Goal: Information Seeking & Learning: Learn about a topic

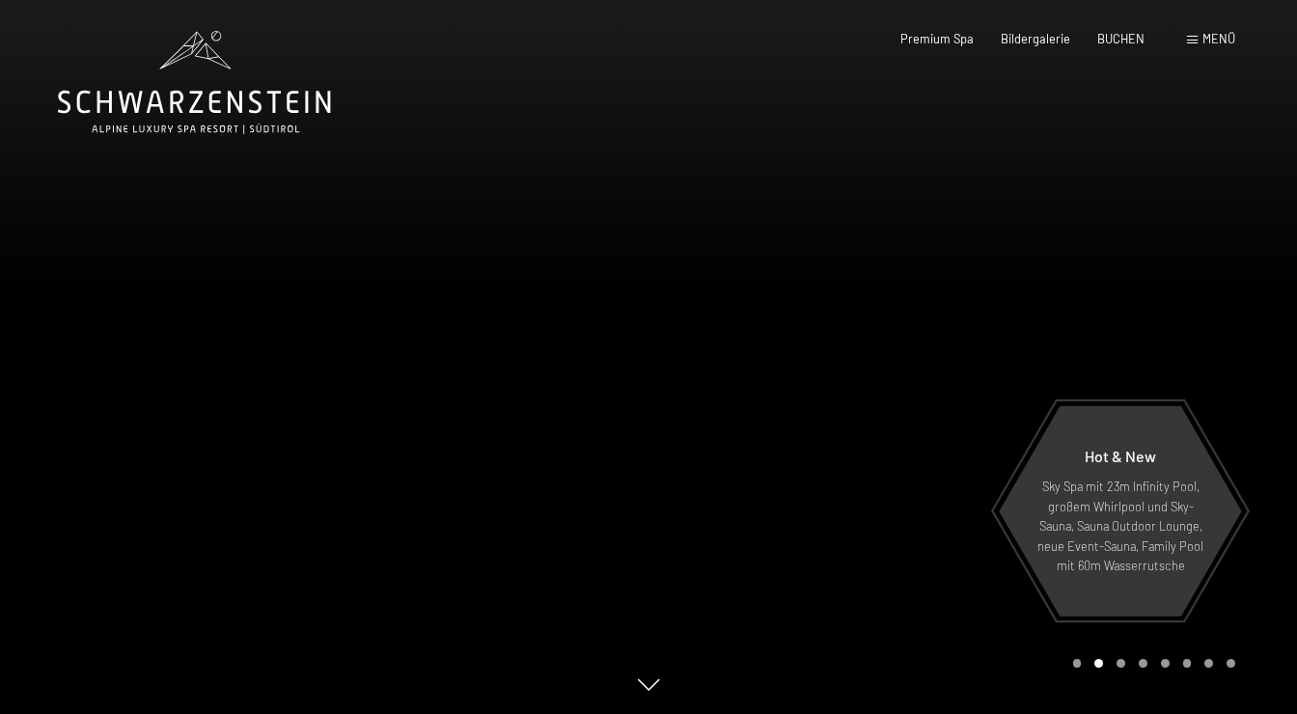
click at [1221, 38] on span "Menü" at bounding box center [1218, 38] width 33 height 15
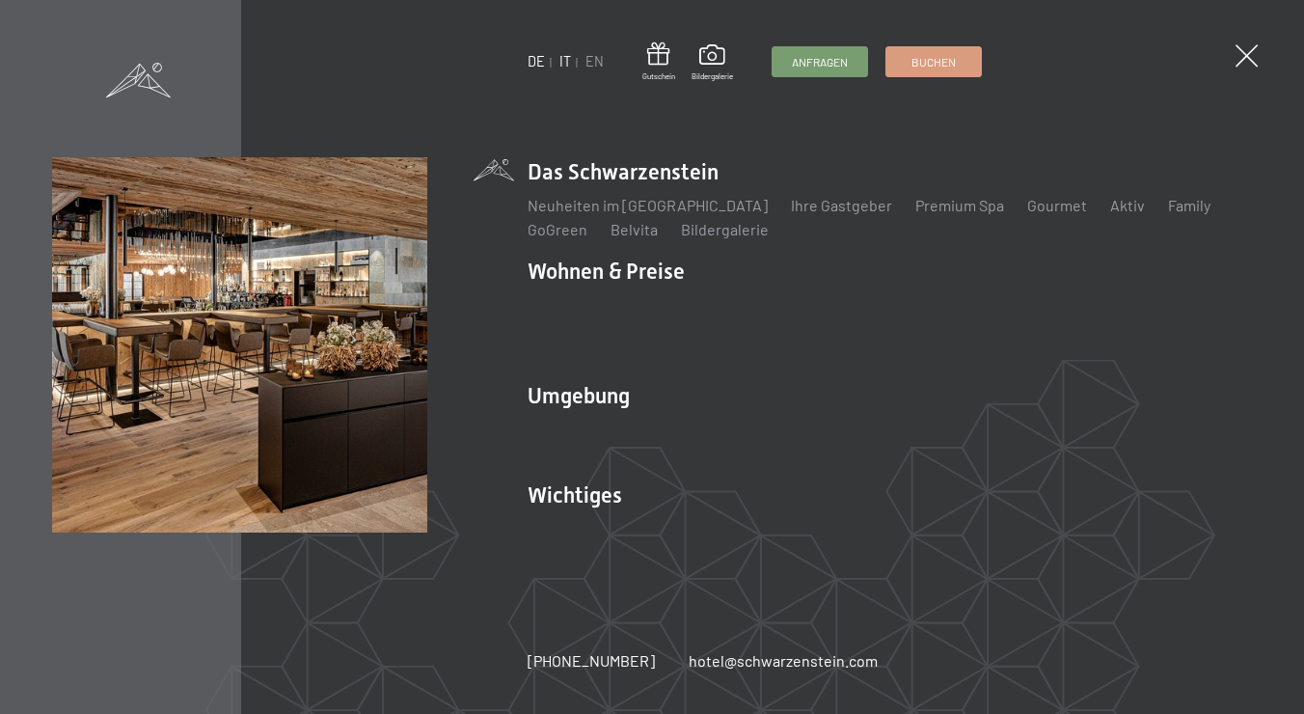
click at [563, 65] on link "IT" at bounding box center [566, 61] width 12 height 16
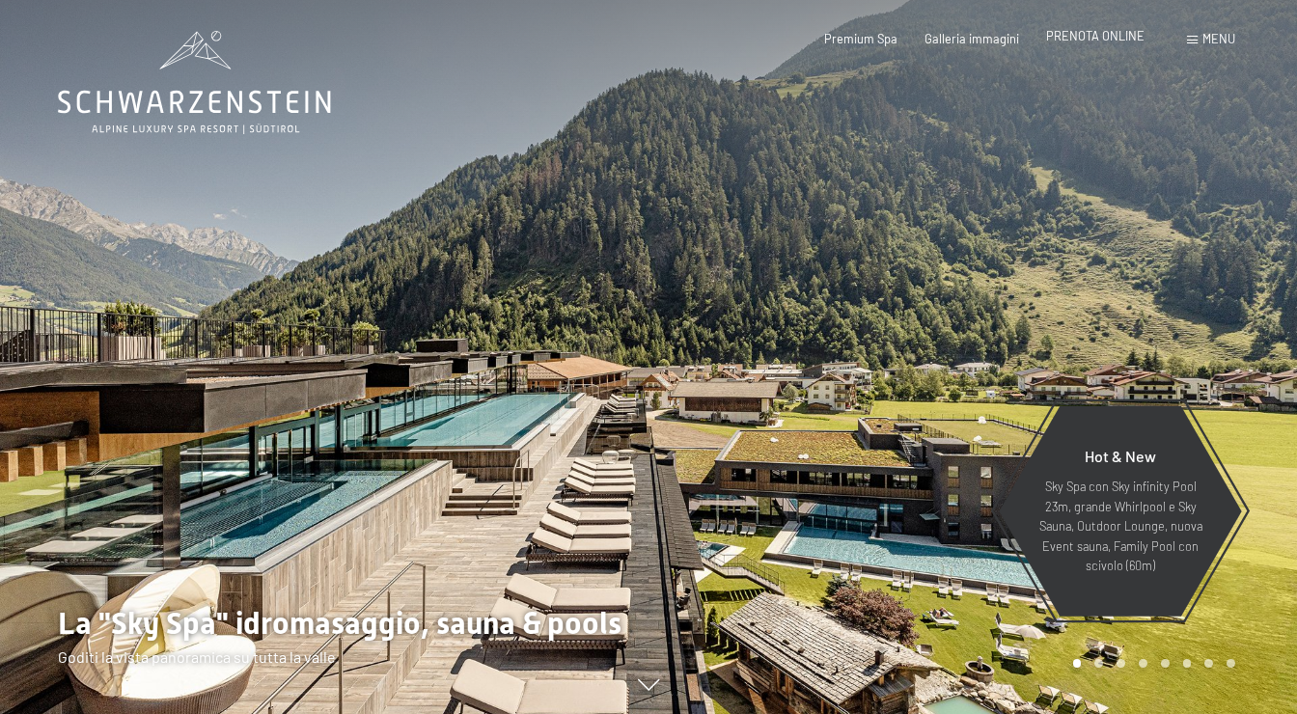
click at [1092, 36] on span "PRENOTA ONLINE" at bounding box center [1095, 35] width 98 height 15
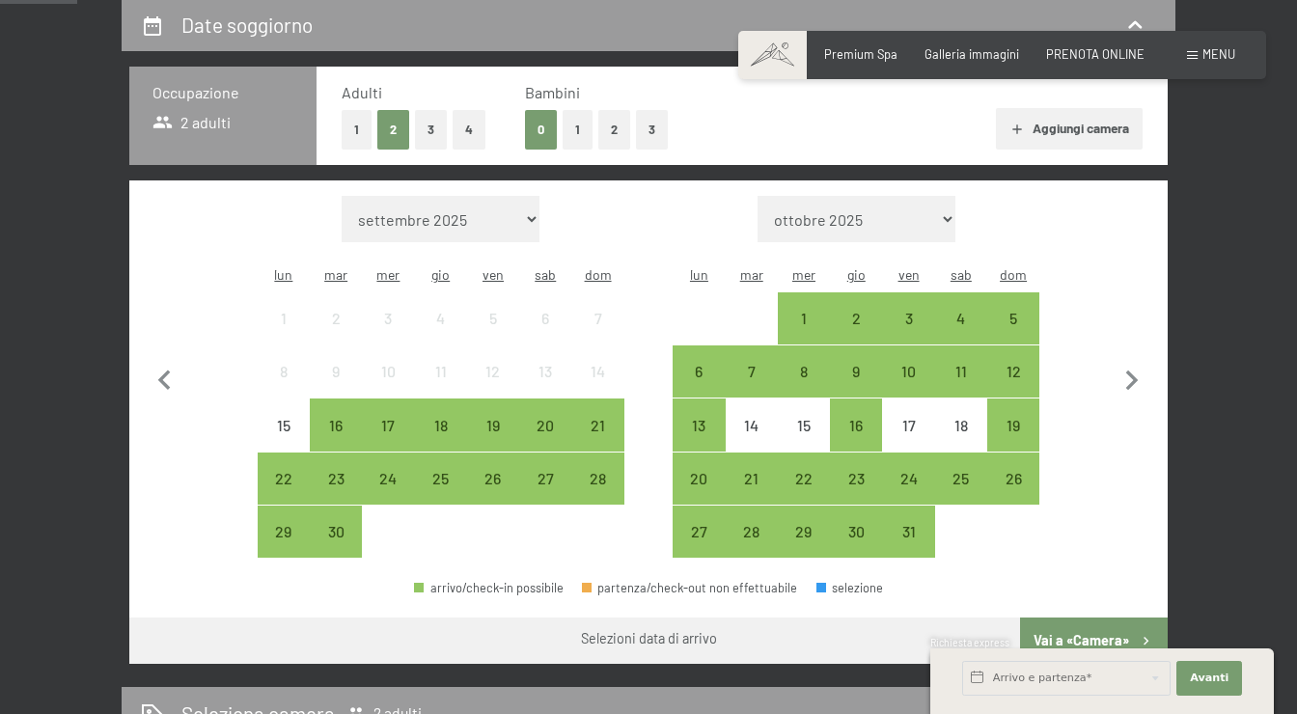
scroll to position [399, 0]
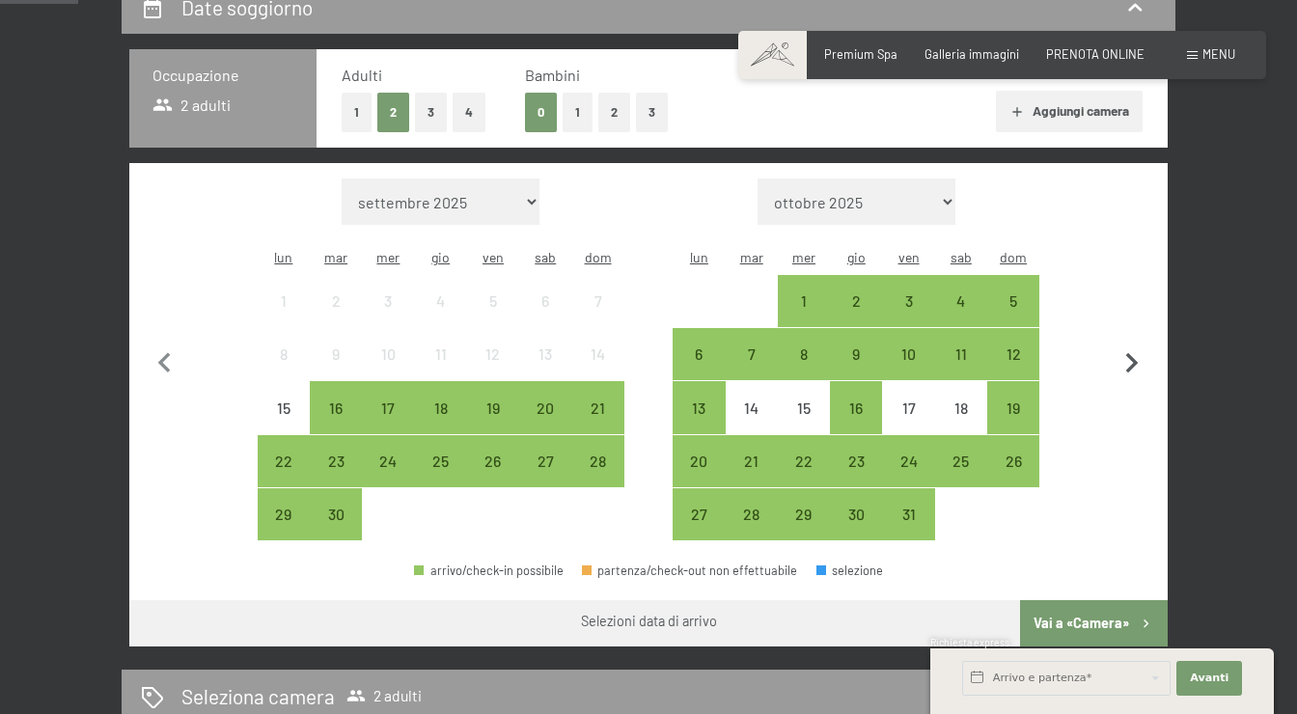
click at [1128, 349] on icon "button" at bounding box center [1132, 363] width 41 height 41
select select "2025-10-01"
select select "2025-11-01"
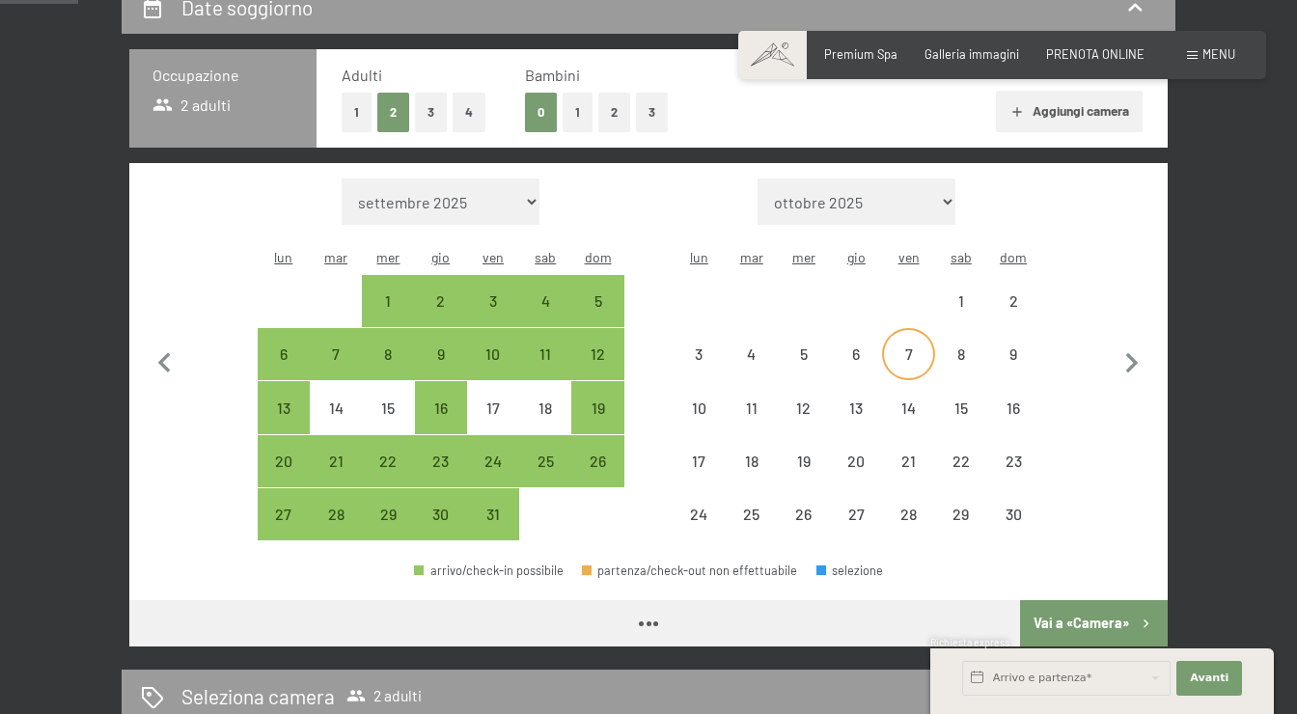
select select "2025-10-01"
select select "2025-11-01"
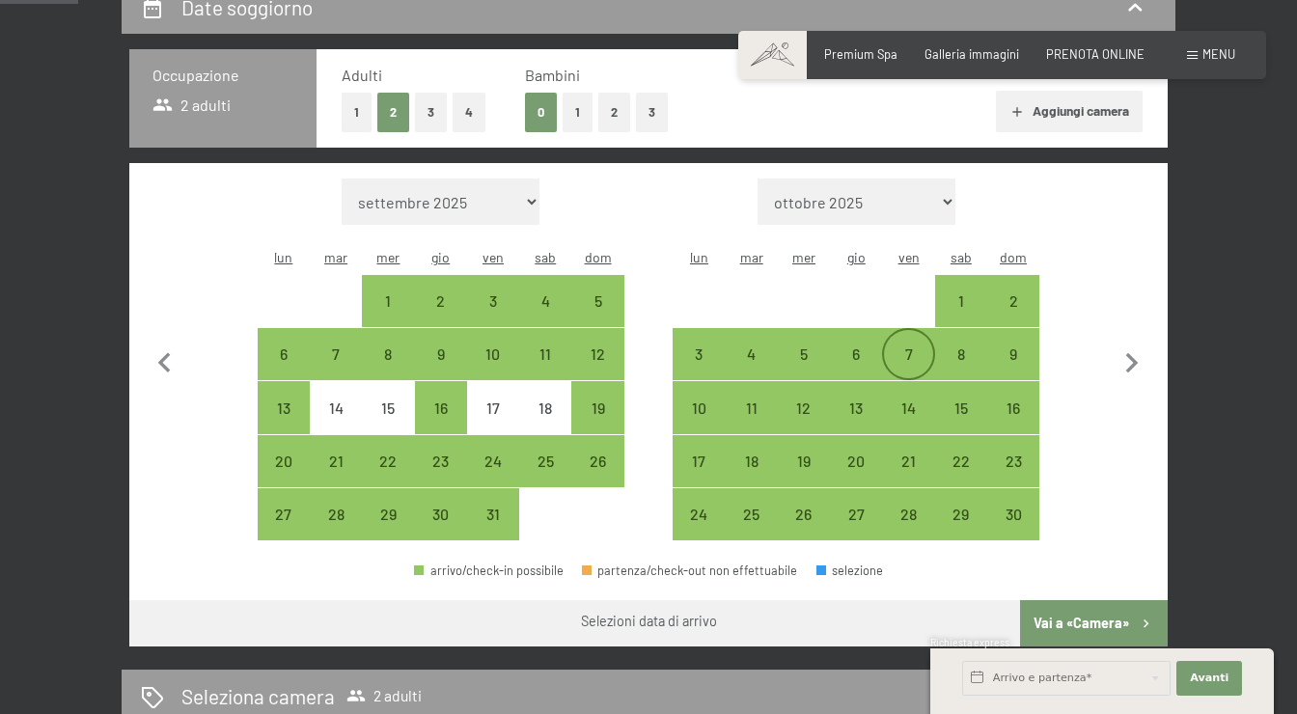
click at [914, 346] on div "7" at bounding box center [908, 370] width 48 height 48
select select "2025-10-01"
select select "2025-11-01"
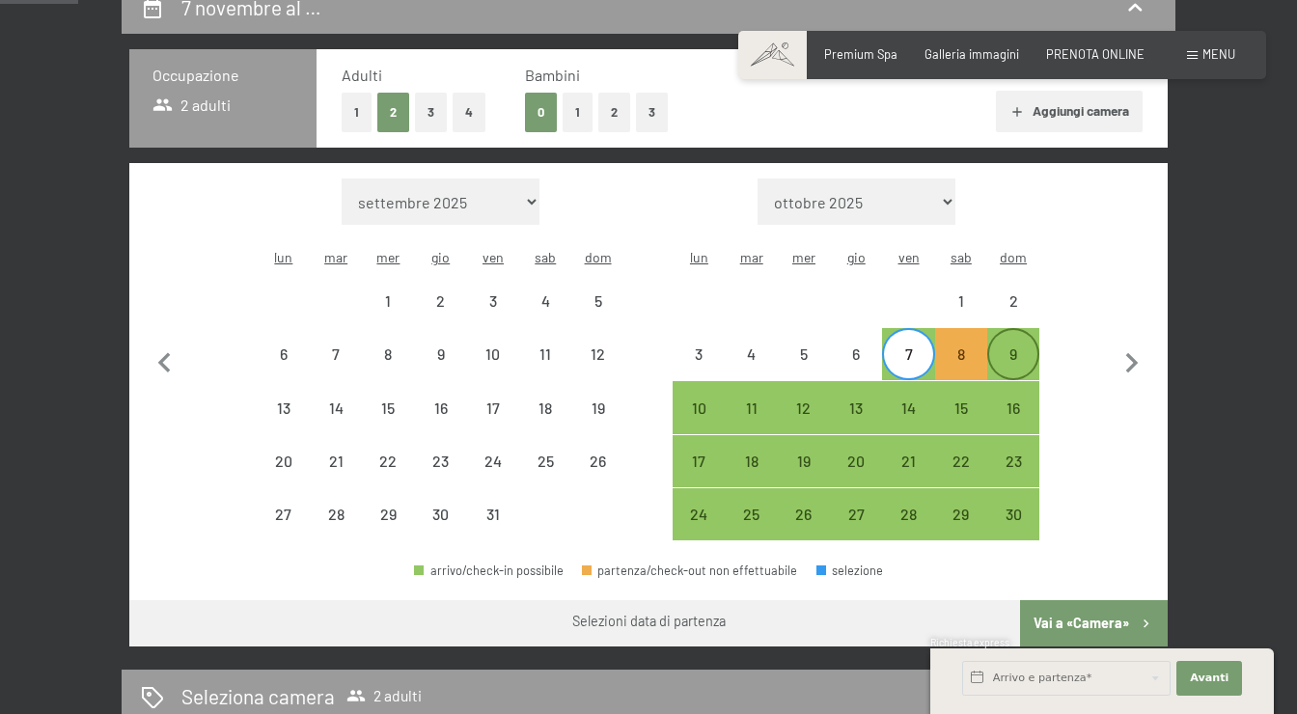
click at [1018, 346] on div "9" at bounding box center [1013, 370] width 48 height 48
select select "2025-10-01"
select select "2025-11-01"
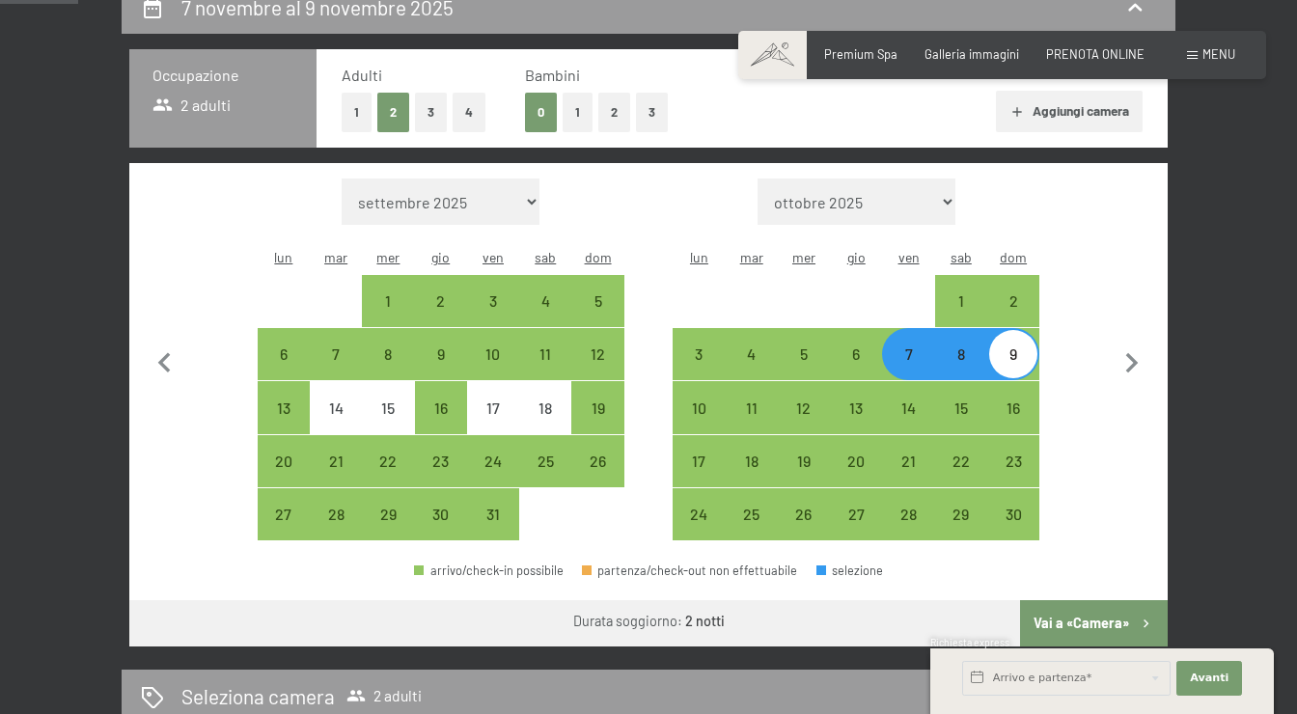
click at [1104, 600] on button "Vai a «Camera»" at bounding box center [1094, 623] width 148 height 46
select select "2025-10-01"
select select "2025-11-01"
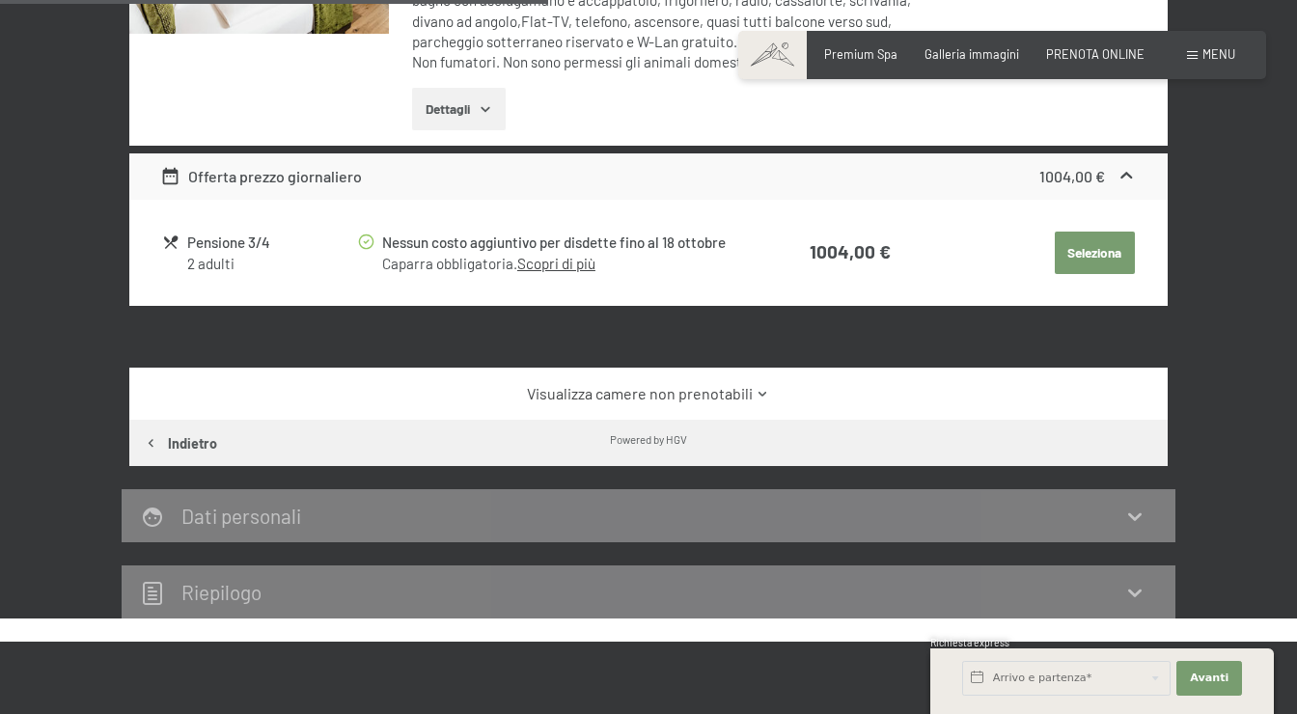
scroll to position [765, 0]
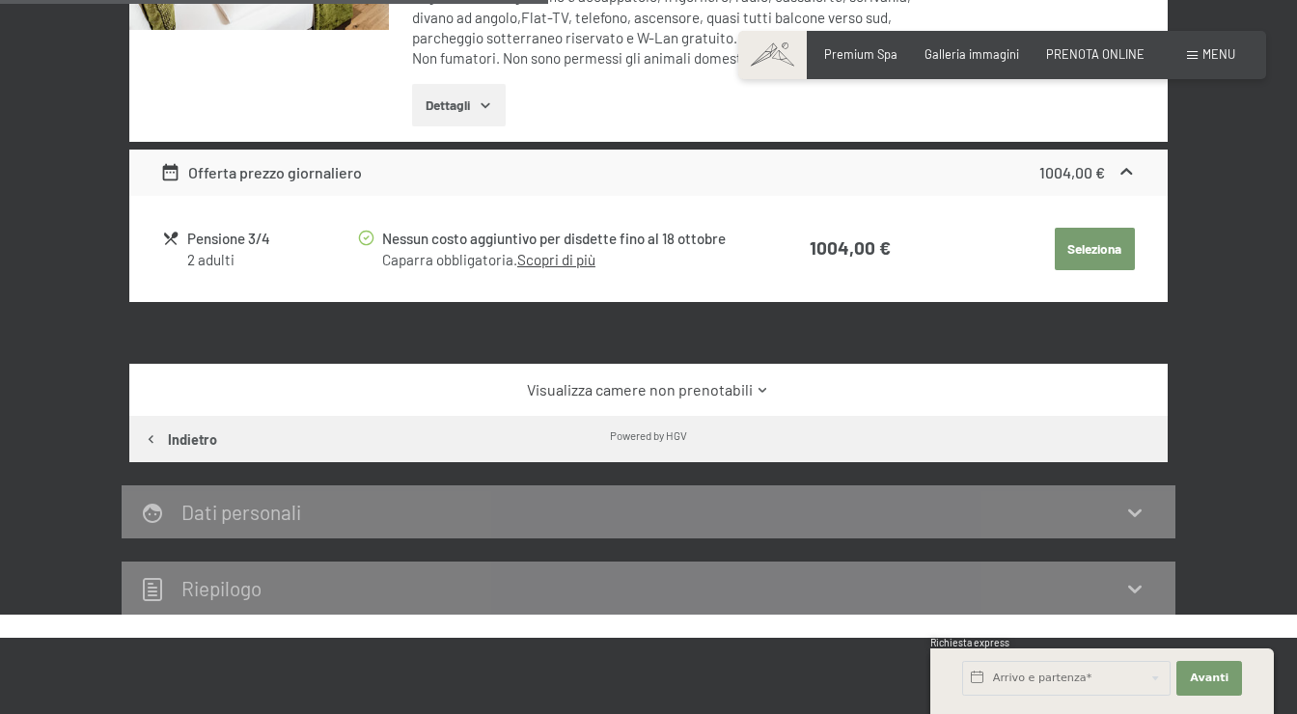
click at [717, 384] on link "Visualizza camere non prenotabili" at bounding box center [647, 389] width 975 height 21
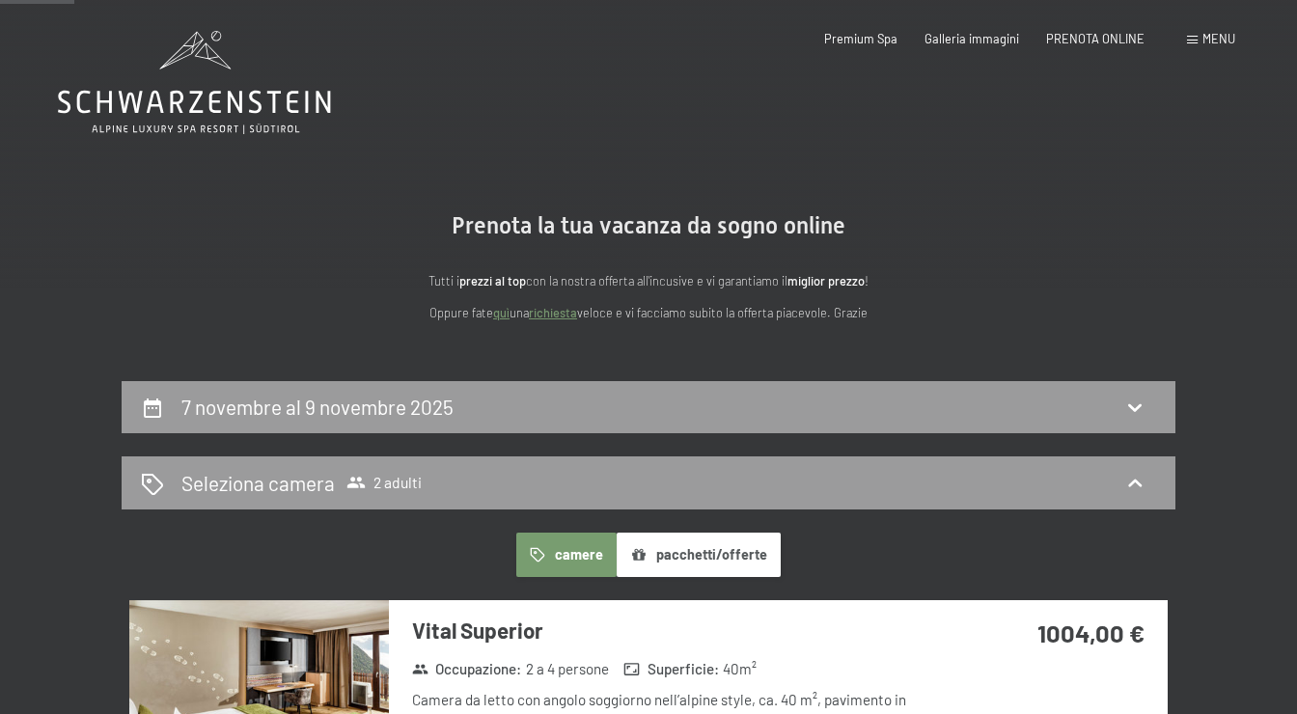
scroll to position [0, 0]
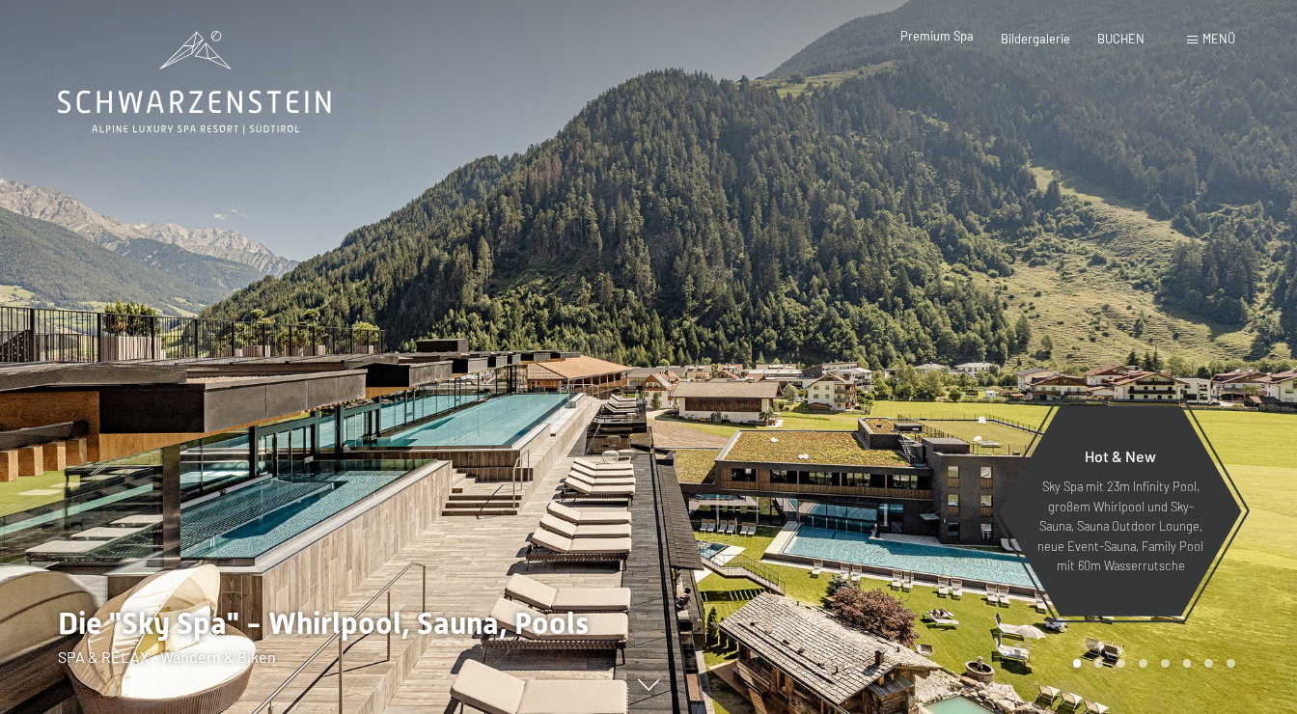
click at [948, 44] on div "Premium Spa" at bounding box center [936, 36] width 73 height 17
click at [943, 33] on span "Premium Spa" at bounding box center [936, 35] width 73 height 15
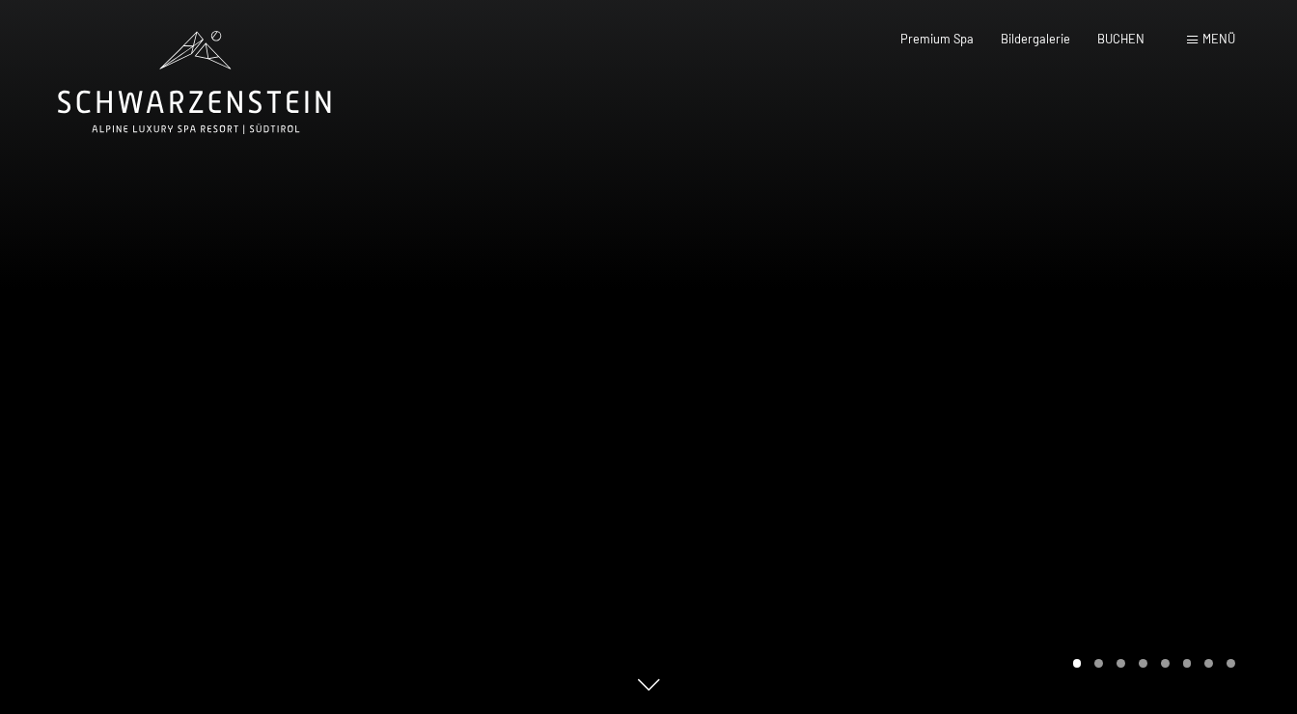
click at [1222, 37] on span "Menü" at bounding box center [1218, 38] width 33 height 15
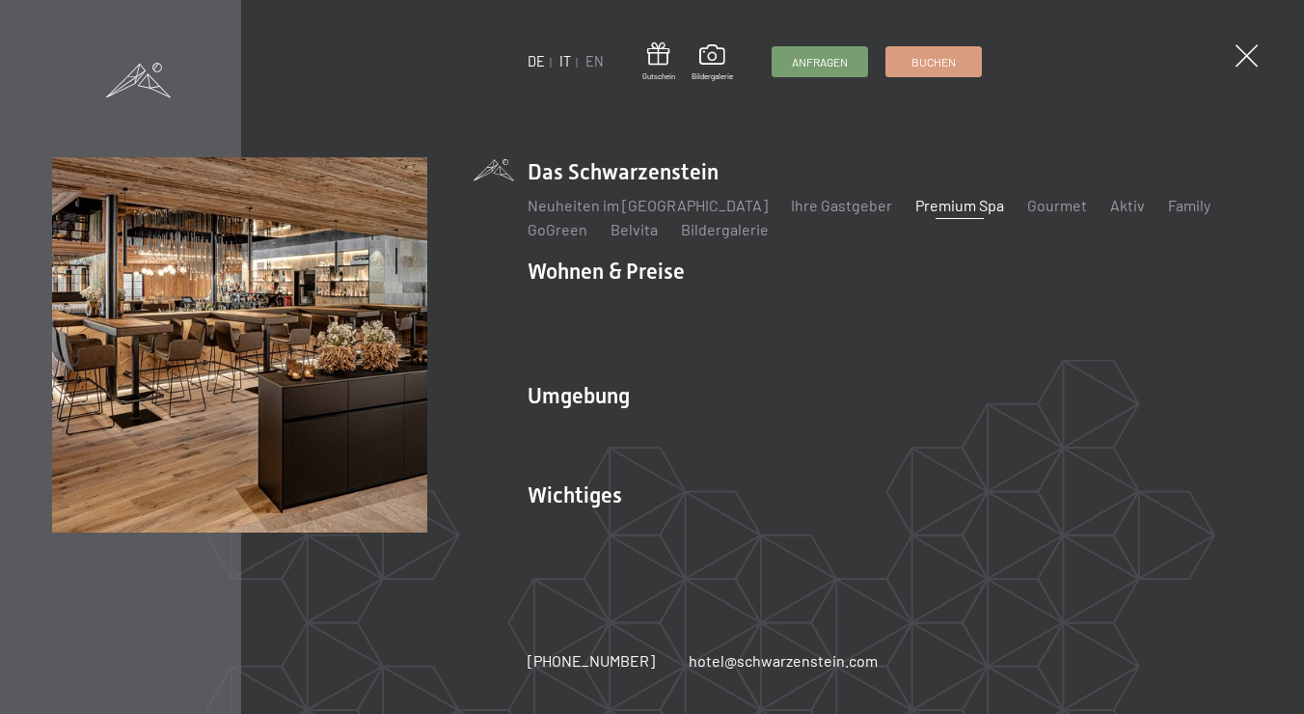
click at [565, 64] on link "IT" at bounding box center [566, 61] width 12 height 16
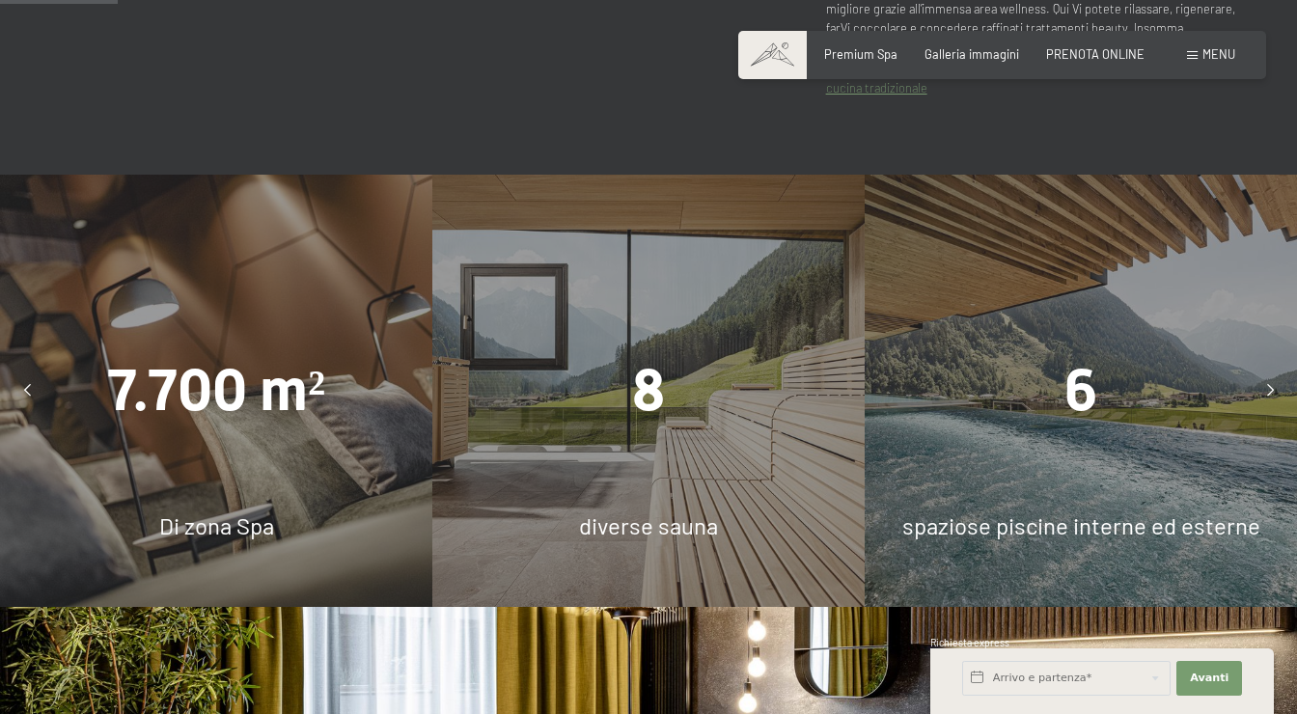
scroll to position [1026, 0]
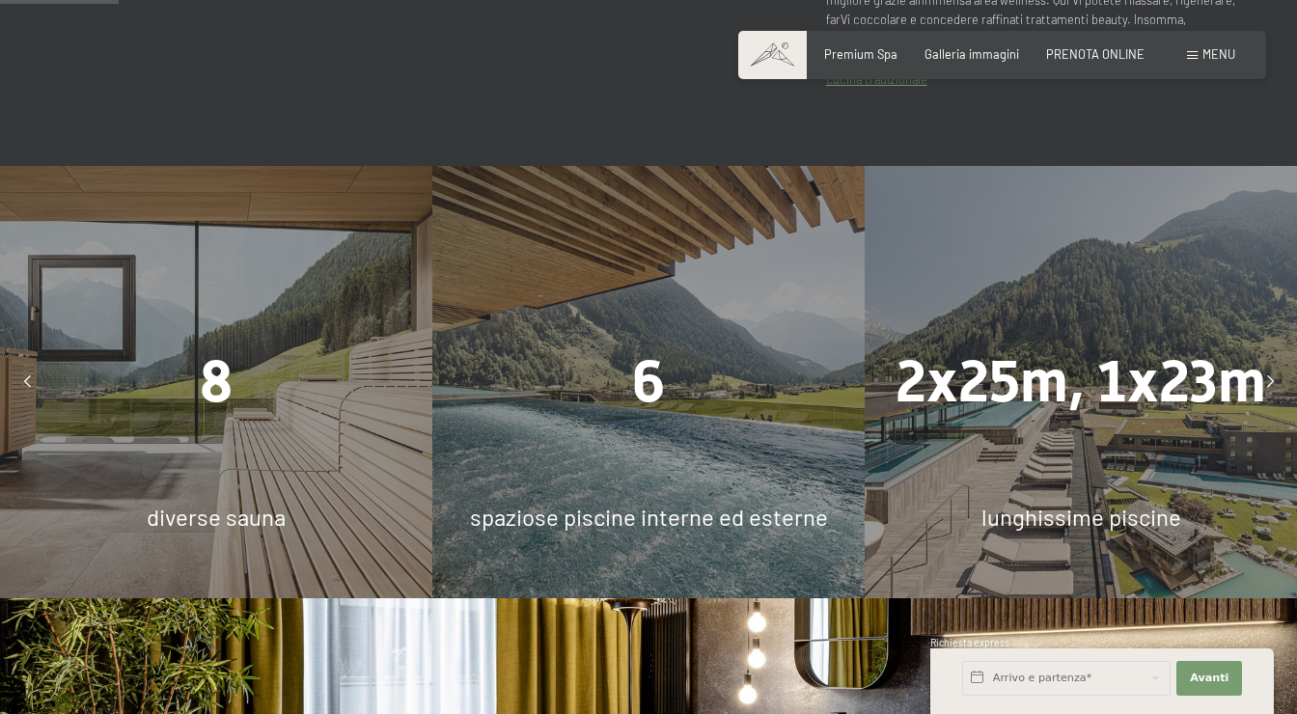
click at [218, 388] on span "8" at bounding box center [216, 381] width 33 height 68
click at [222, 516] on span "diverse sauna" at bounding box center [216, 517] width 139 height 28
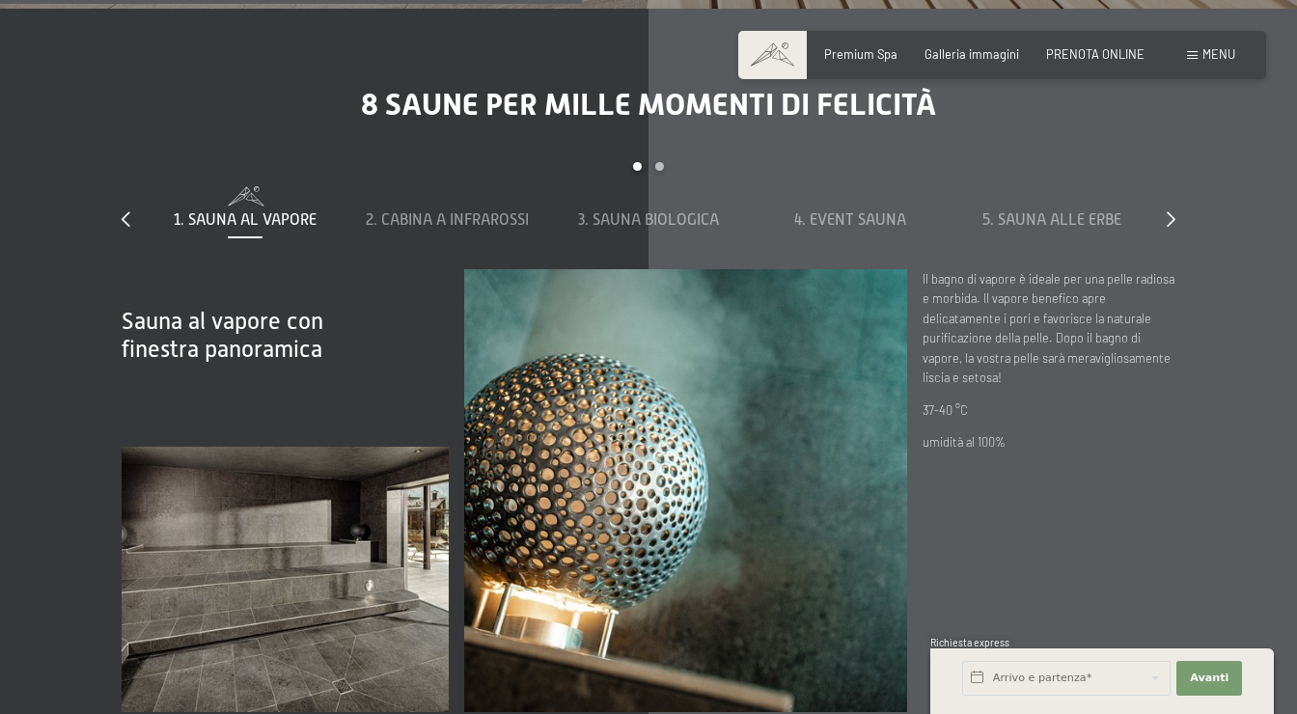
scroll to position [5035, 0]
click at [451, 211] on span "2. Cabina a infrarossi" at bounding box center [447, 219] width 163 height 17
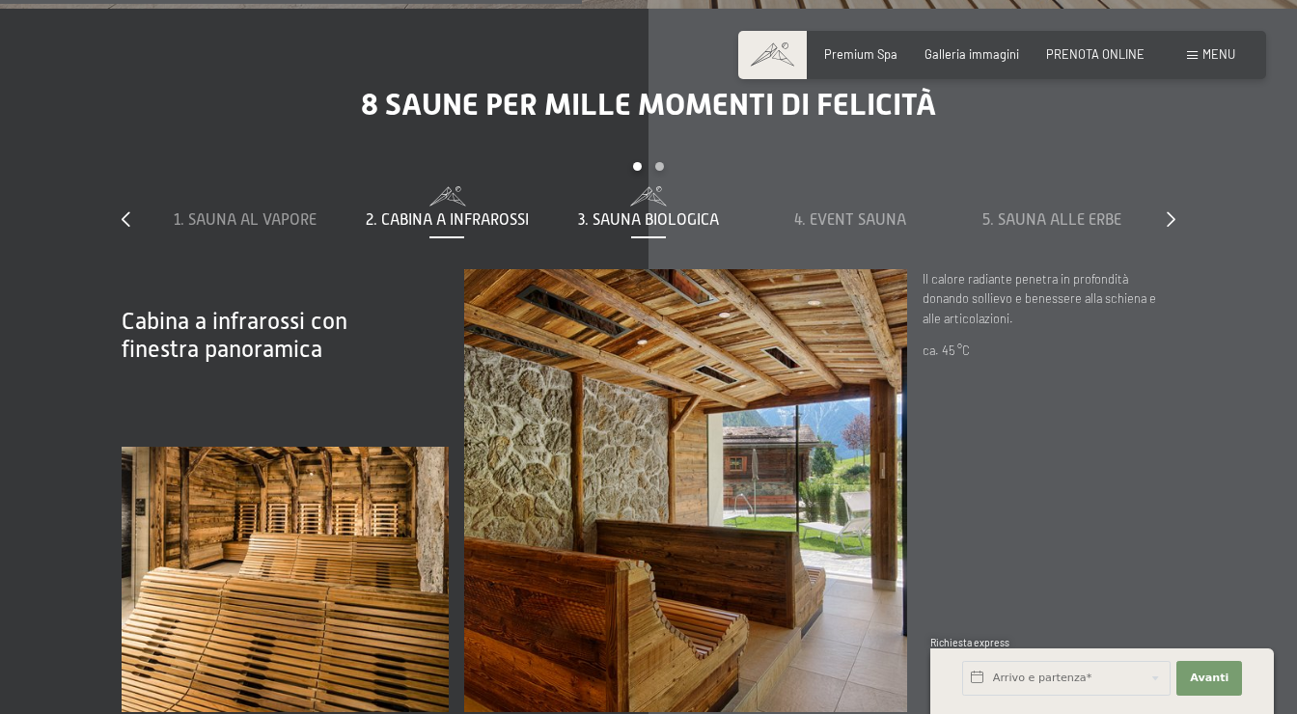
click at [646, 212] on span "3. Sauna biologica" at bounding box center [648, 219] width 141 height 17
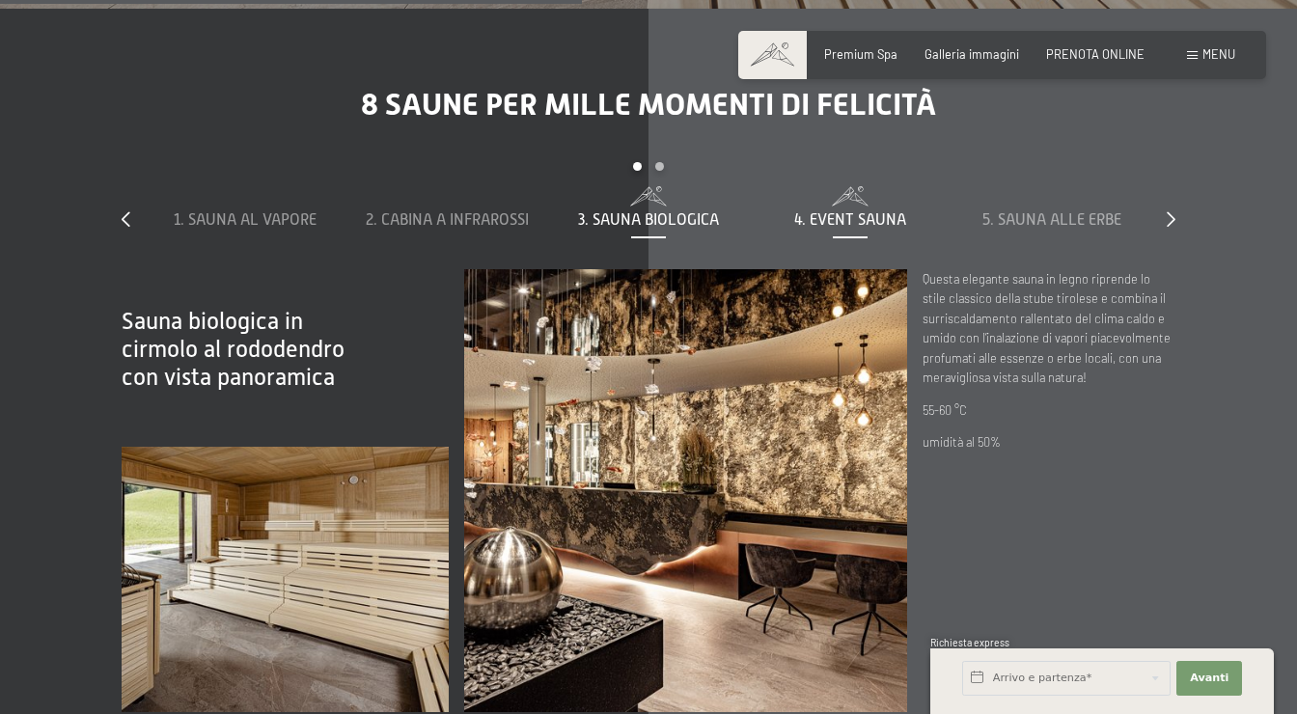
click at [840, 212] on span "4. Event Sauna" at bounding box center [850, 219] width 112 height 17
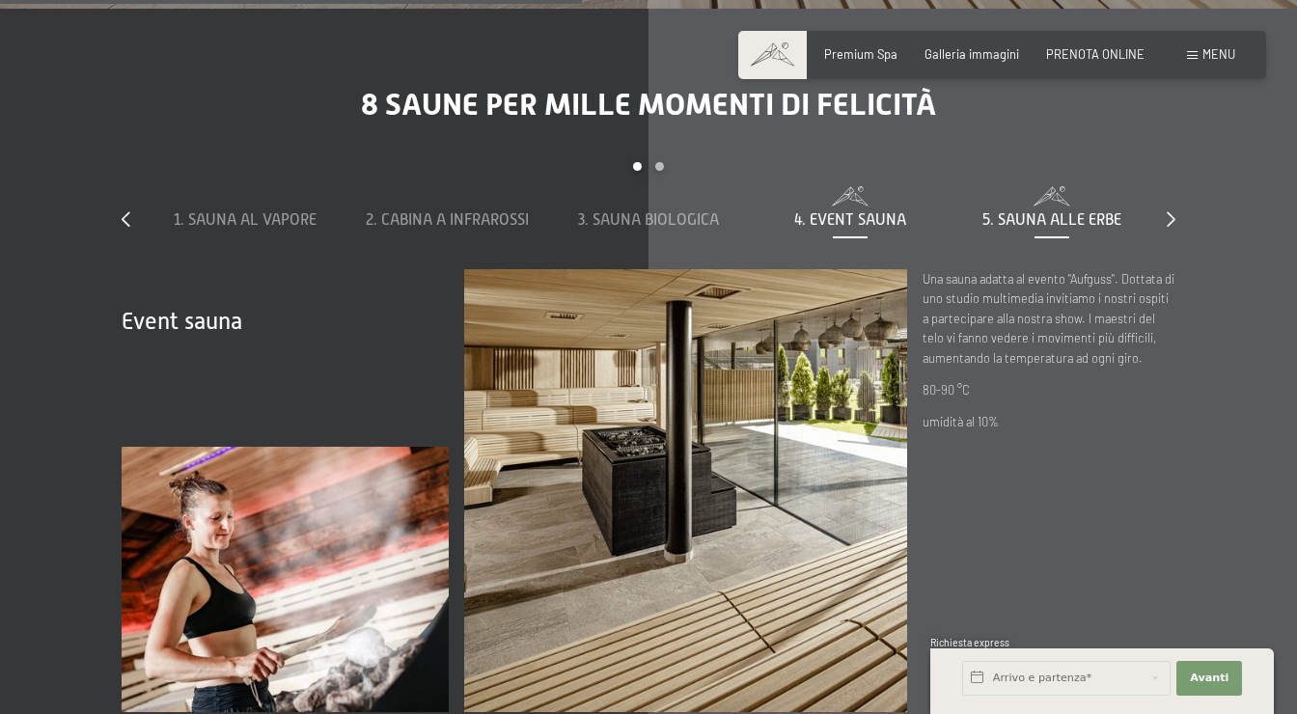
click at [1064, 216] on span "5. Sauna alle erbe" at bounding box center [1051, 219] width 139 height 17
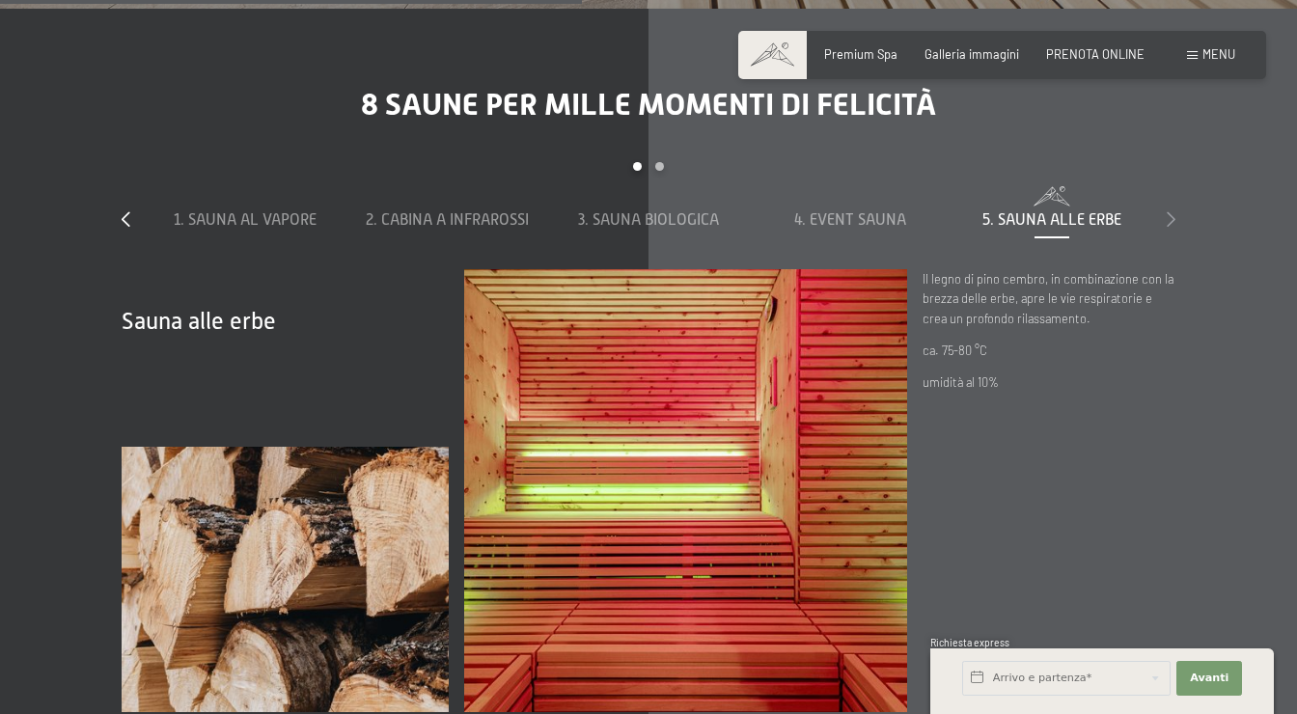
click at [1169, 215] on icon at bounding box center [1171, 218] width 9 height 15
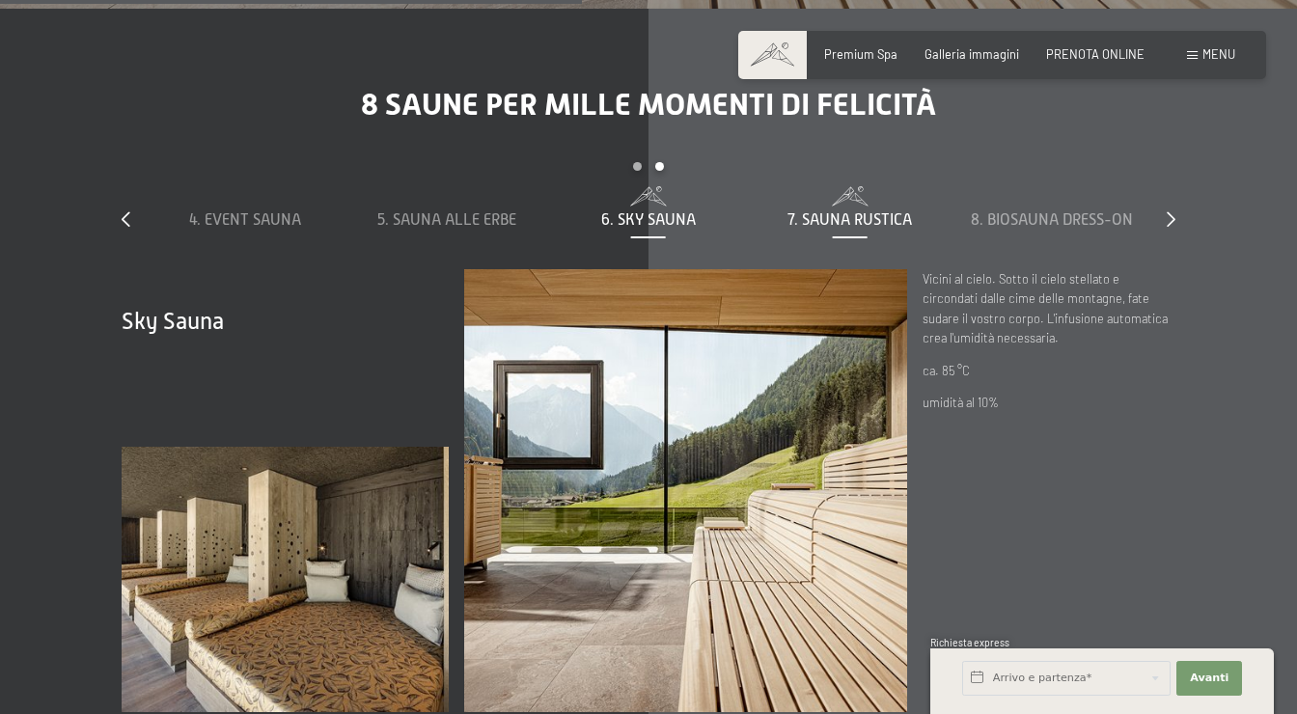
click at [892, 211] on span "7. Sauna rustica" at bounding box center [849, 219] width 124 height 17
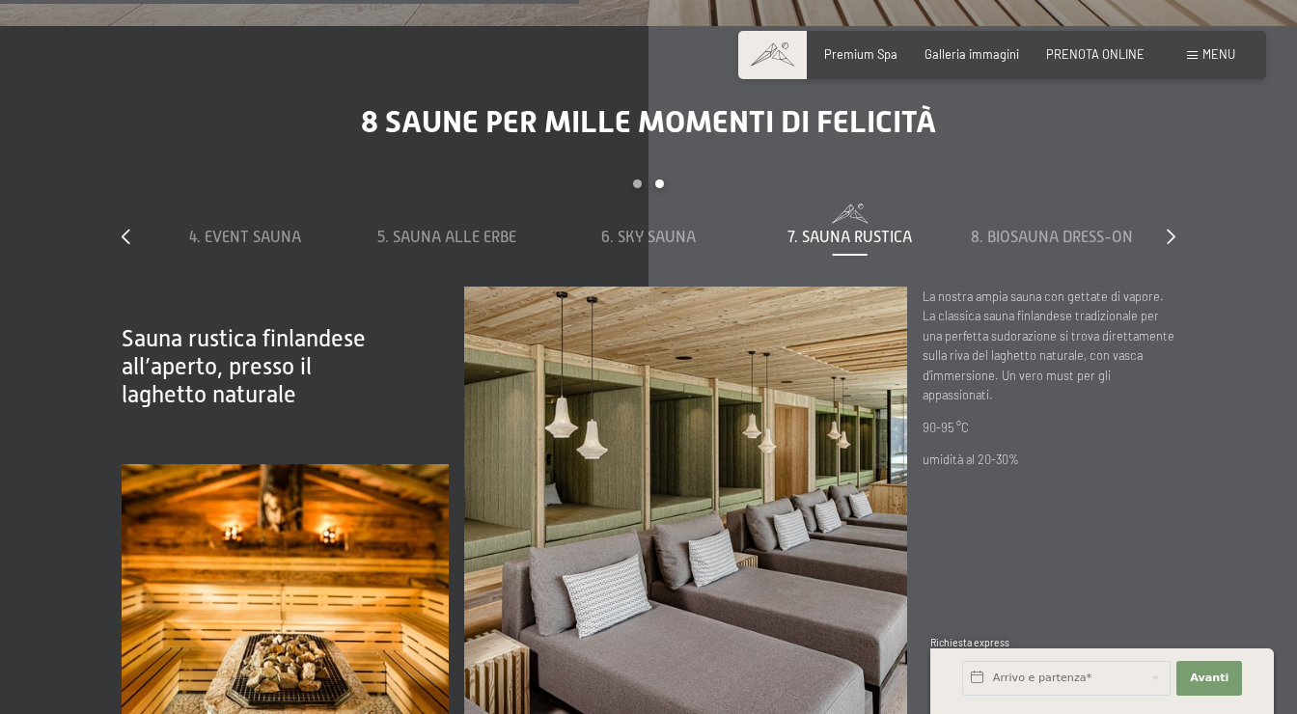
scroll to position [5014, 0]
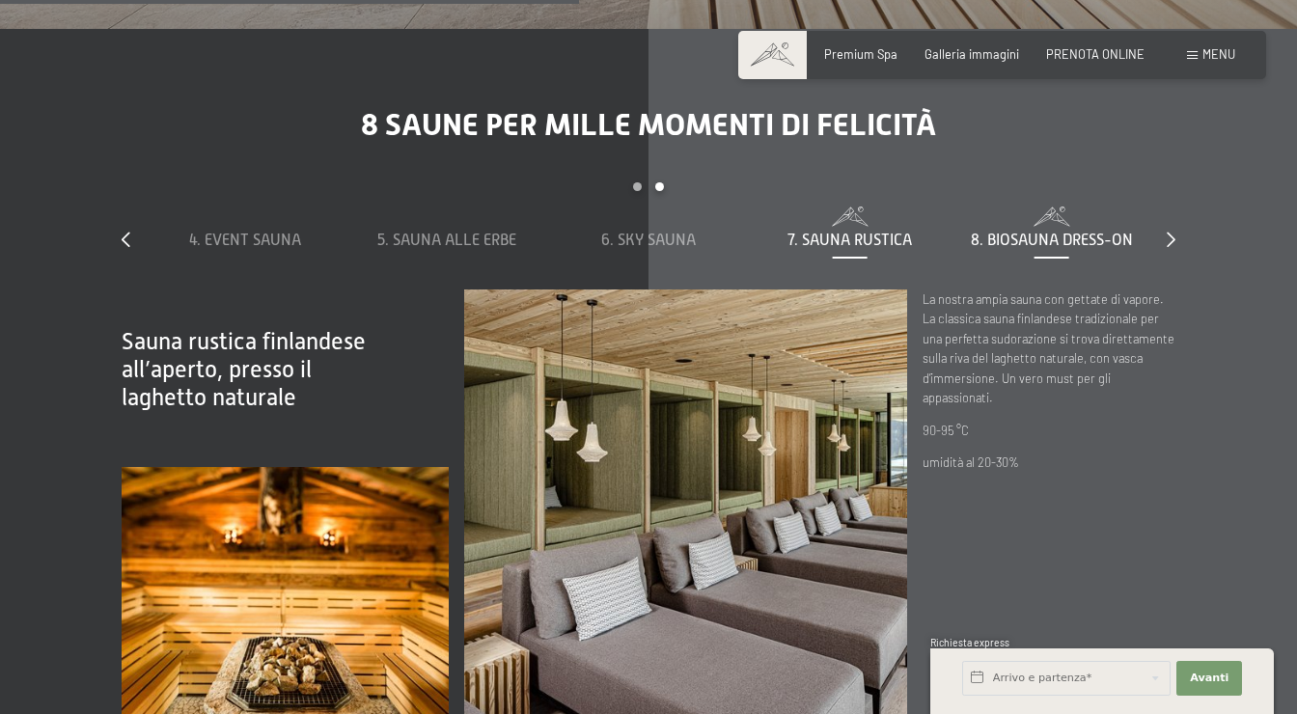
click at [1045, 232] on span "8. Biosauna dress-on" at bounding box center [1052, 240] width 162 height 17
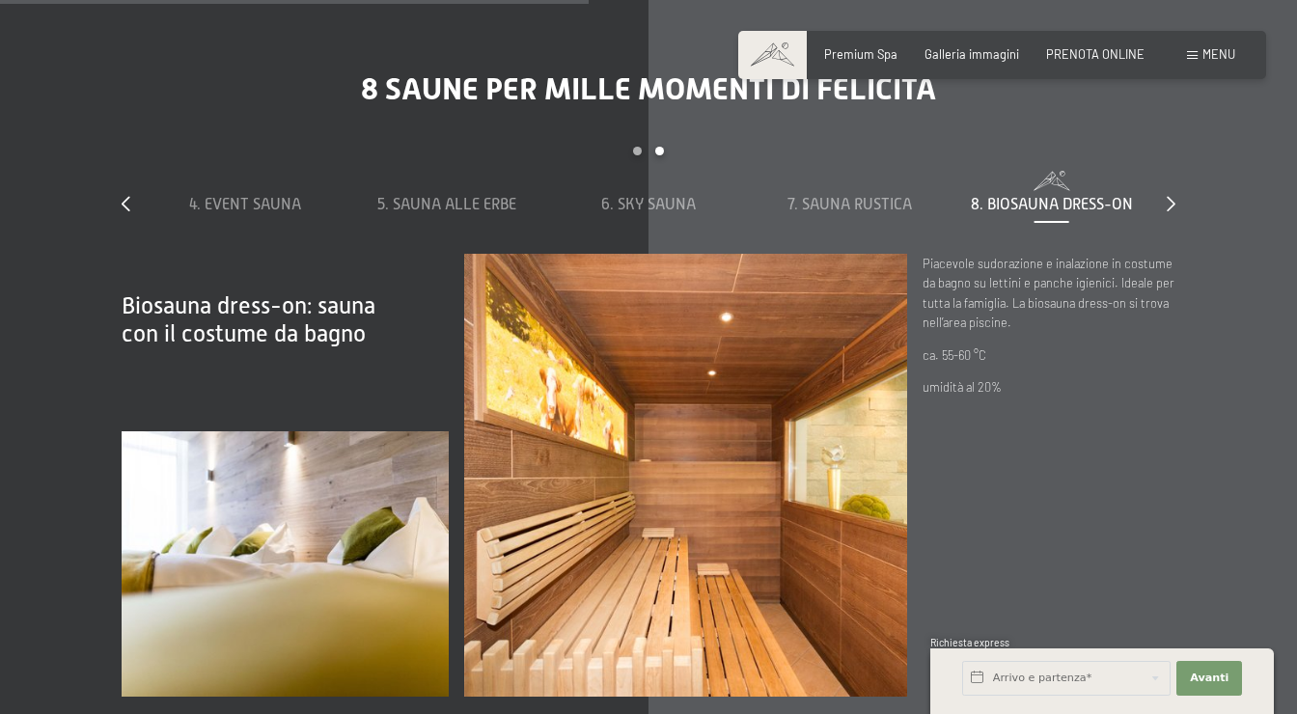
scroll to position [5012, 0]
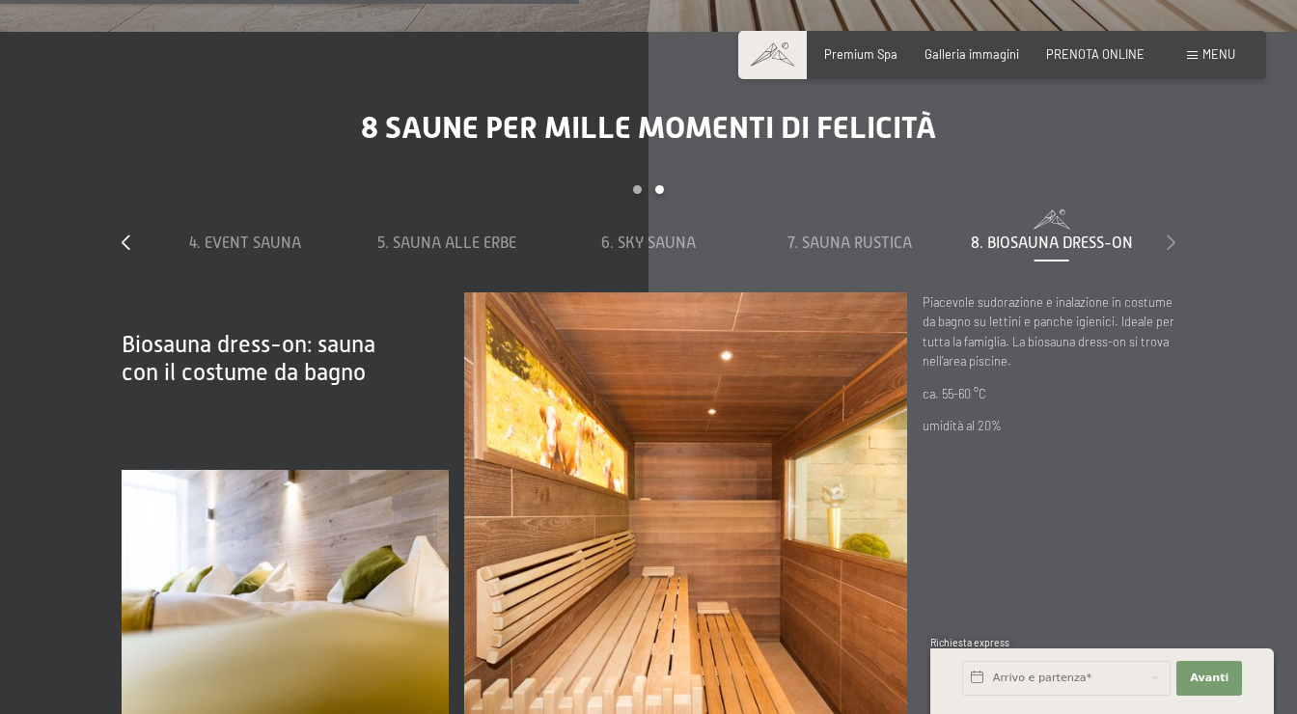
click at [1169, 237] on icon at bounding box center [1171, 241] width 9 height 15
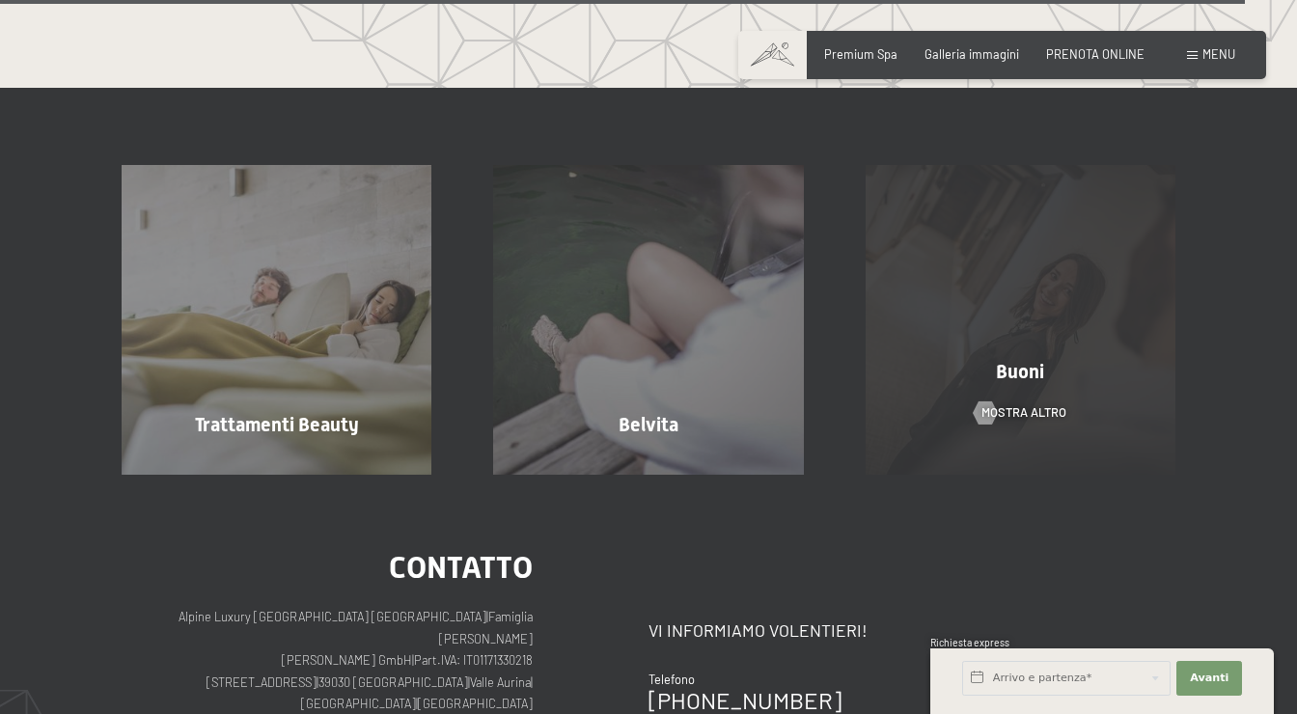
scroll to position [9392, 0]
